Goal: Information Seeking & Learning: Check status

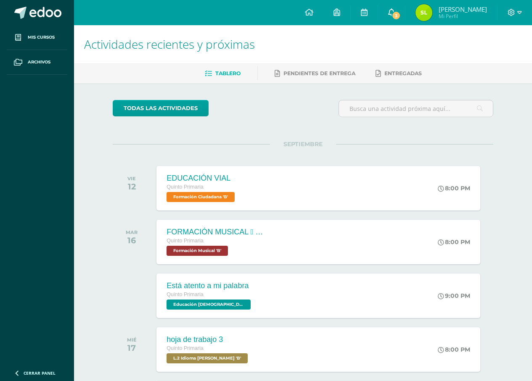
click at [396, 15] on span "3" at bounding box center [396, 15] width 9 height 9
click at [256, 124] on div "todas las Actividades" at bounding box center [190, 112] width 162 height 24
click at [333, 72] on span "Pendientes de entrega" at bounding box center [319, 73] width 72 height 6
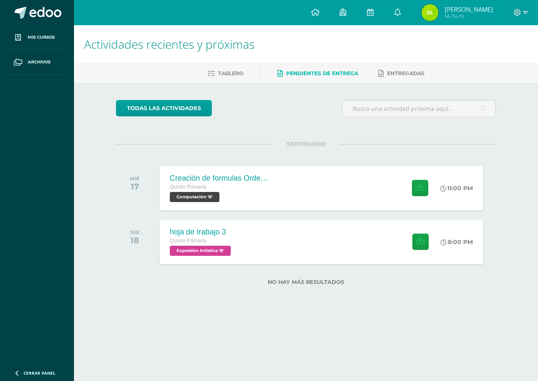
click at [219, 66] on li "Tablero" at bounding box center [226, 73] width 36 height 14
click at [222, 75] on span "Tablero" at bounding box center [230, 73] width 25 height 6
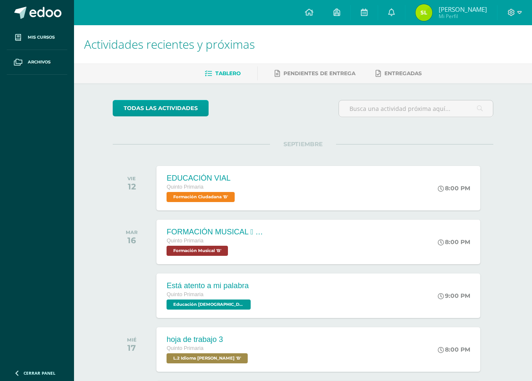
click at [422, 15] on img at bounding box center [424, 12] width 17 height 17
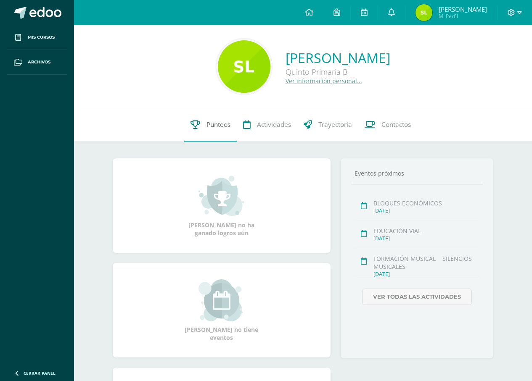
click at [213, 121] on span "Punteos" at bounding box center [219, 124] width 24 height 9
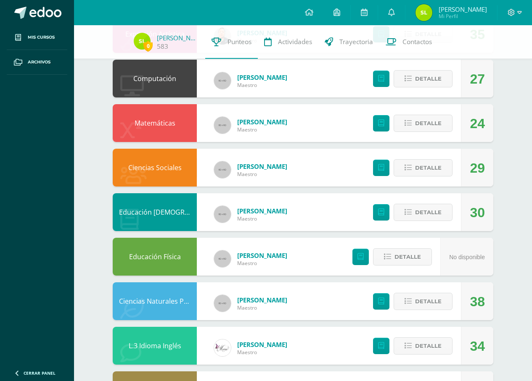
scroll to position [210, 0]
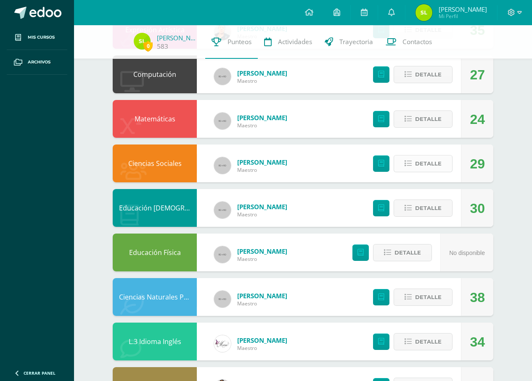
click at [403, 161] on button "Detalle" at bounding box center [423, 163] width 59 height 17
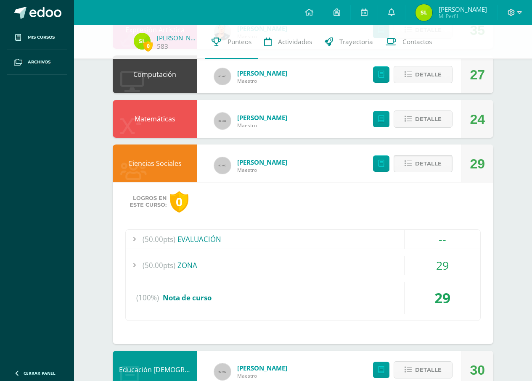
click at [403, 161] on button "Detalle" at bounding box center [423, 163] width 59 height 17
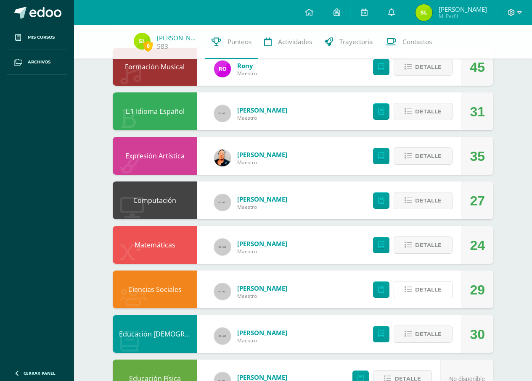
scroll to position [0, 0]
